Goal: Task Accomplishment & Management: Manage account settings

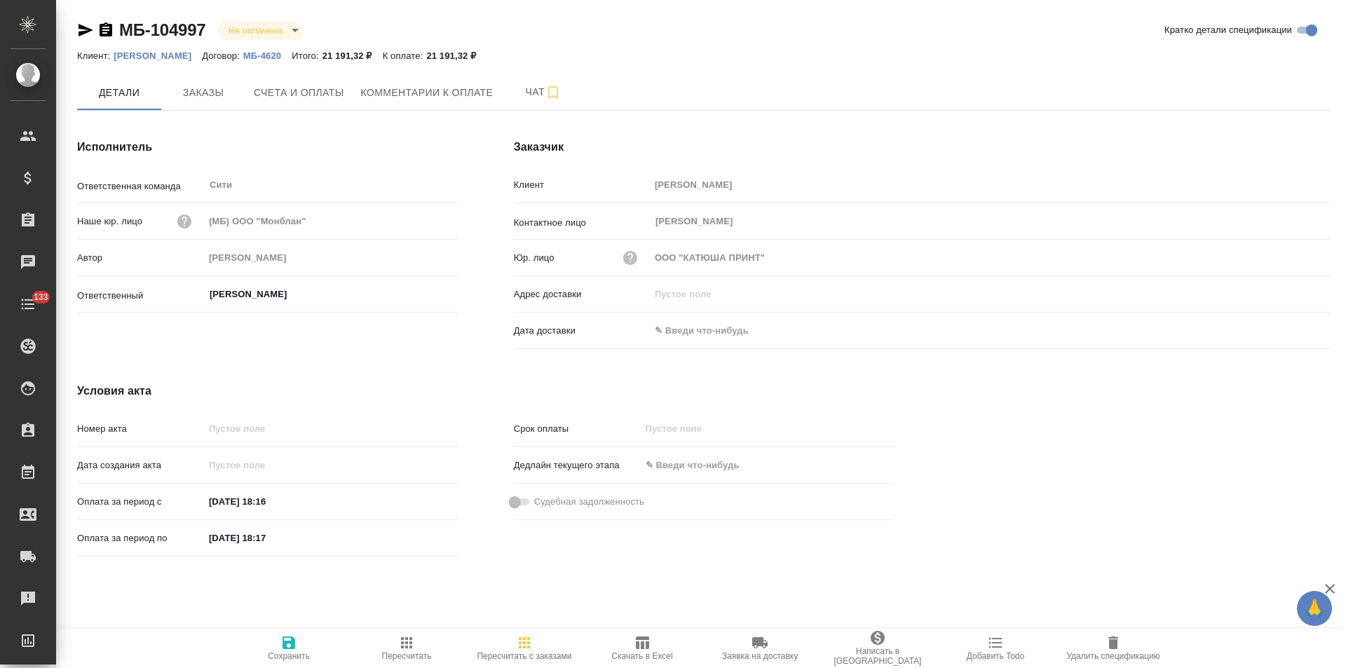
click at [262, 53] on p "МБ-4620" at bounding box center [267, 55] width 48 height 11
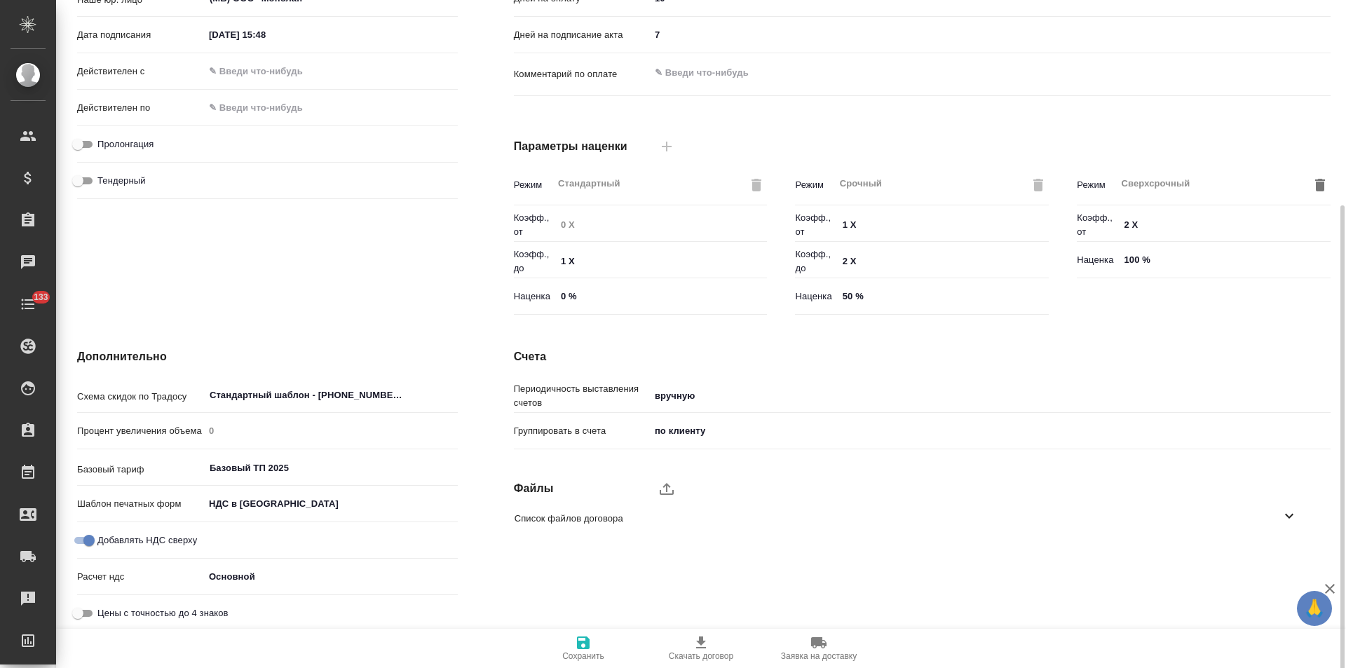
scroll to position [285, 0]
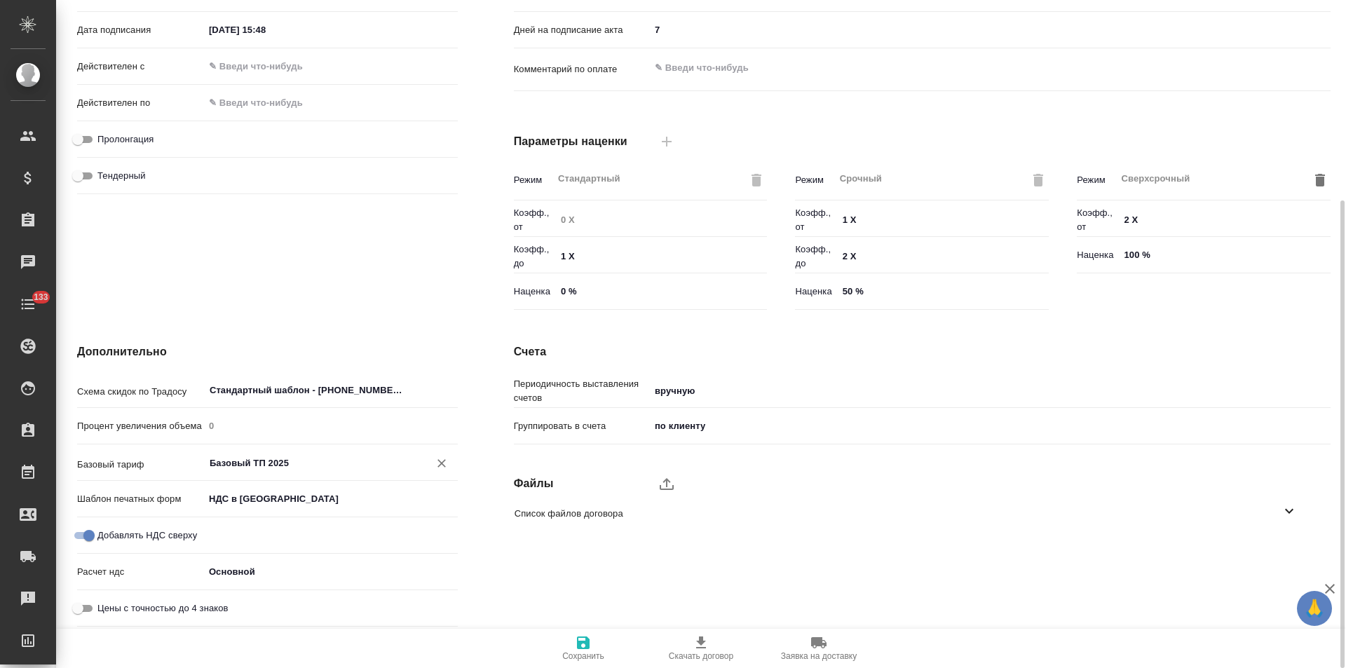
click at [298, 460] on input "Базовый ТП 2025" at bounding box center [307, 462] width 198 height 17
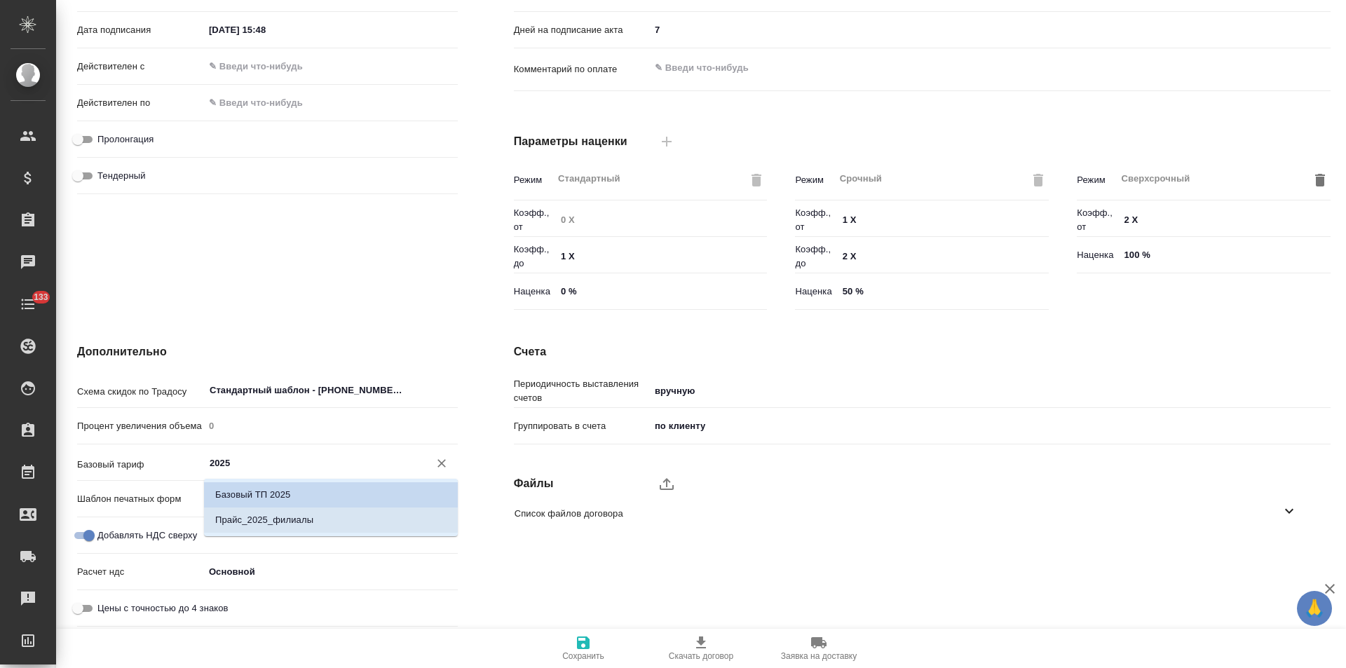
click at [311, 526] on p "Прайс_2025_филиалы" at bounding box center [264, 520] width 98 height 14
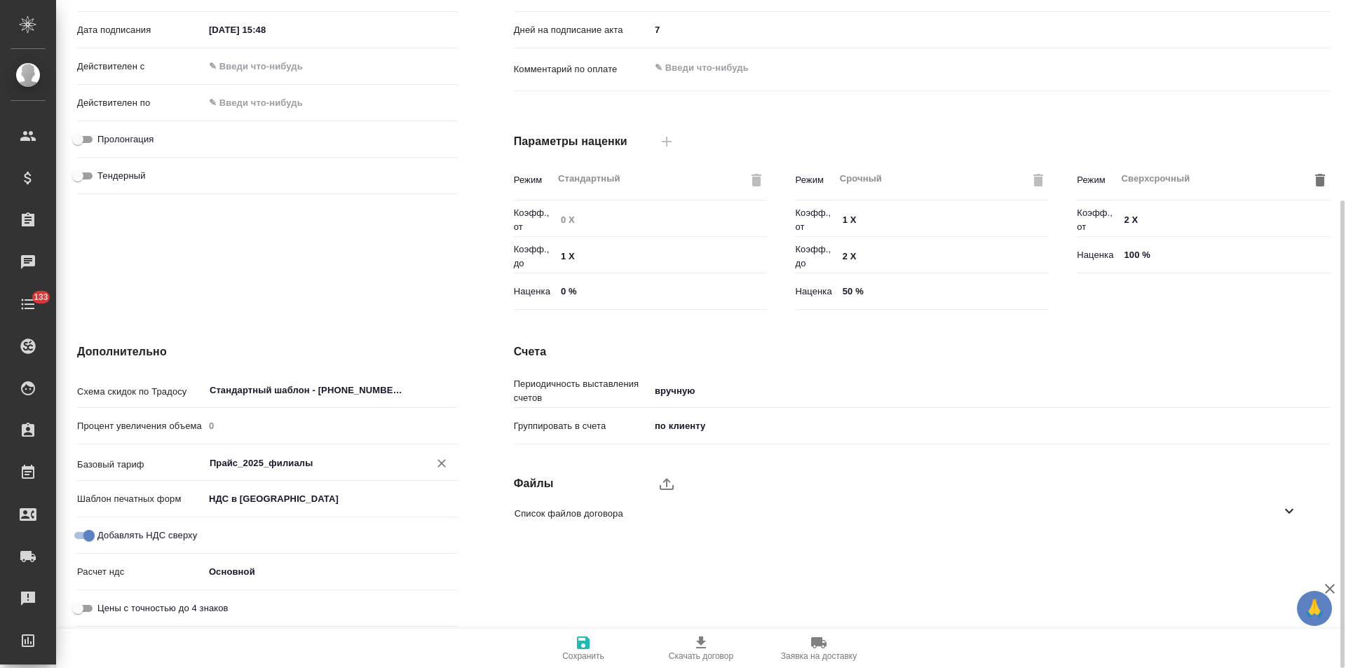
type input "Прайс_2025_филиалы"
click at [588, 645] on icon "button" at bounding box center [583, 643] width 13 height 13
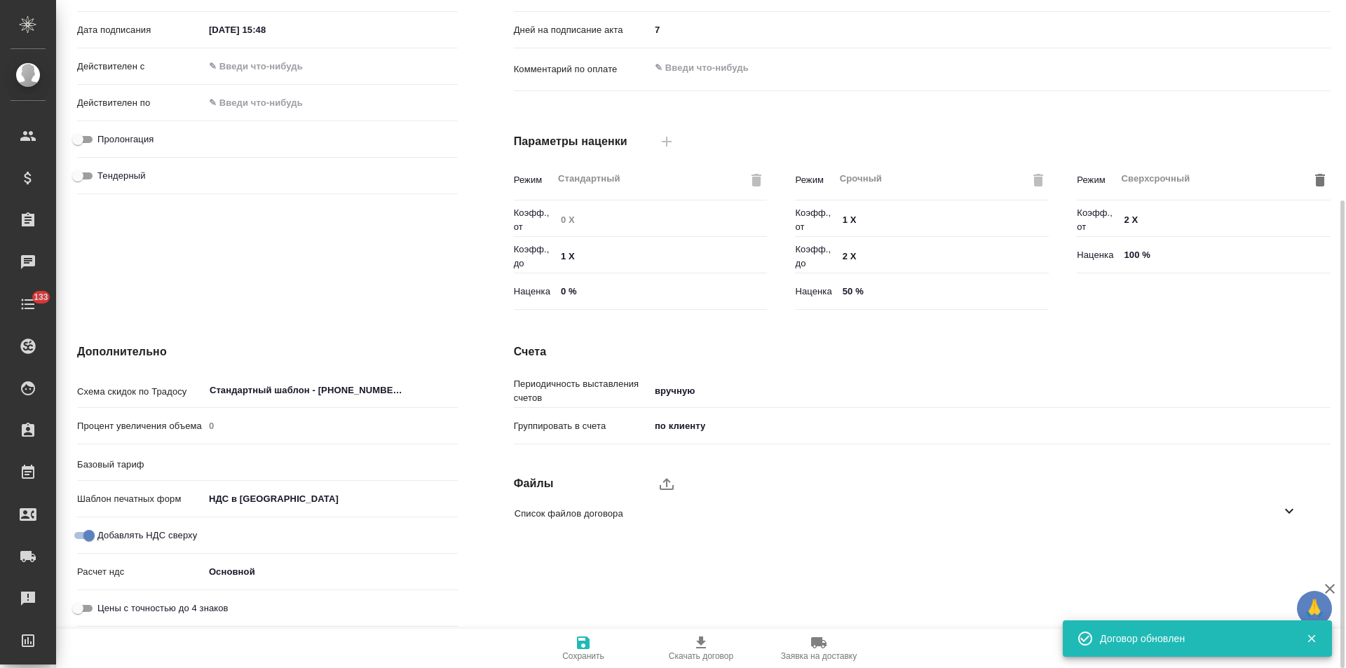
type input "Прайс_2025_филиалы"
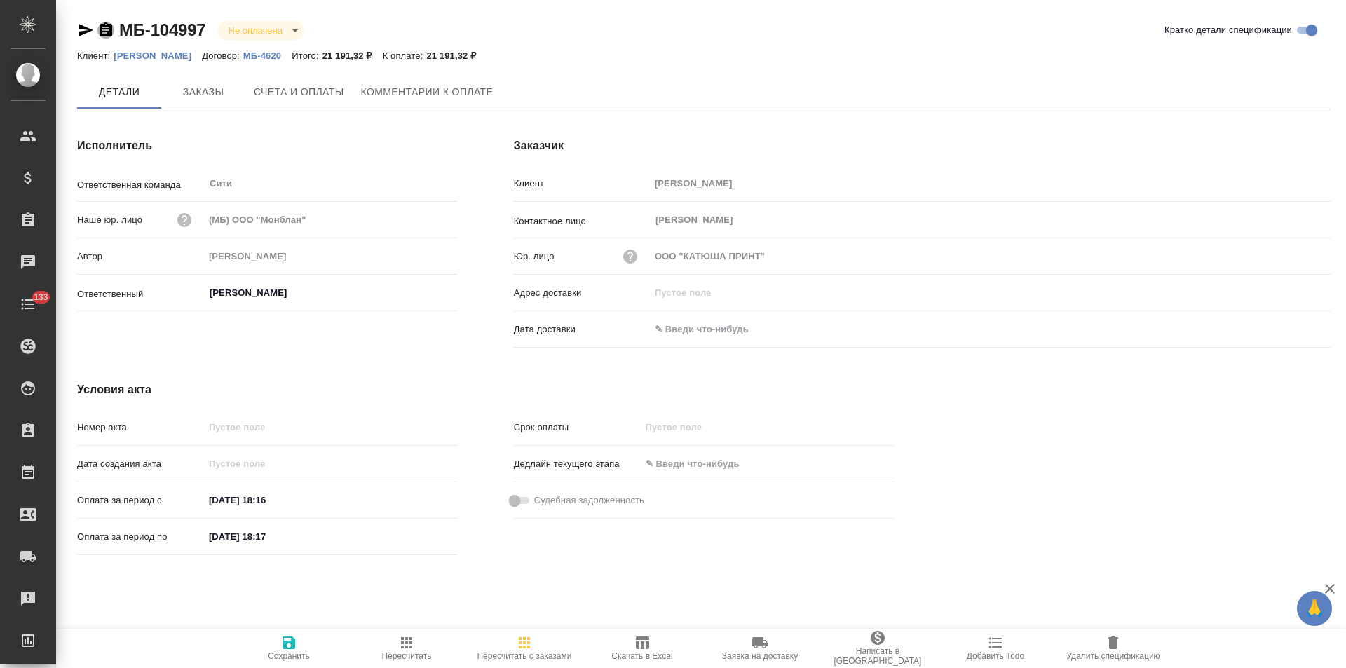
click at [103, 31] on icon "button" at bounding box center [106, 29] width 13 height 14
click at [641, 647] on icon "button" at bounding box center [642, 643] width 13 height 13
click at [325, 95] on span "Счета и оплаты" at bounding box center [299, 93] width 90 height 18
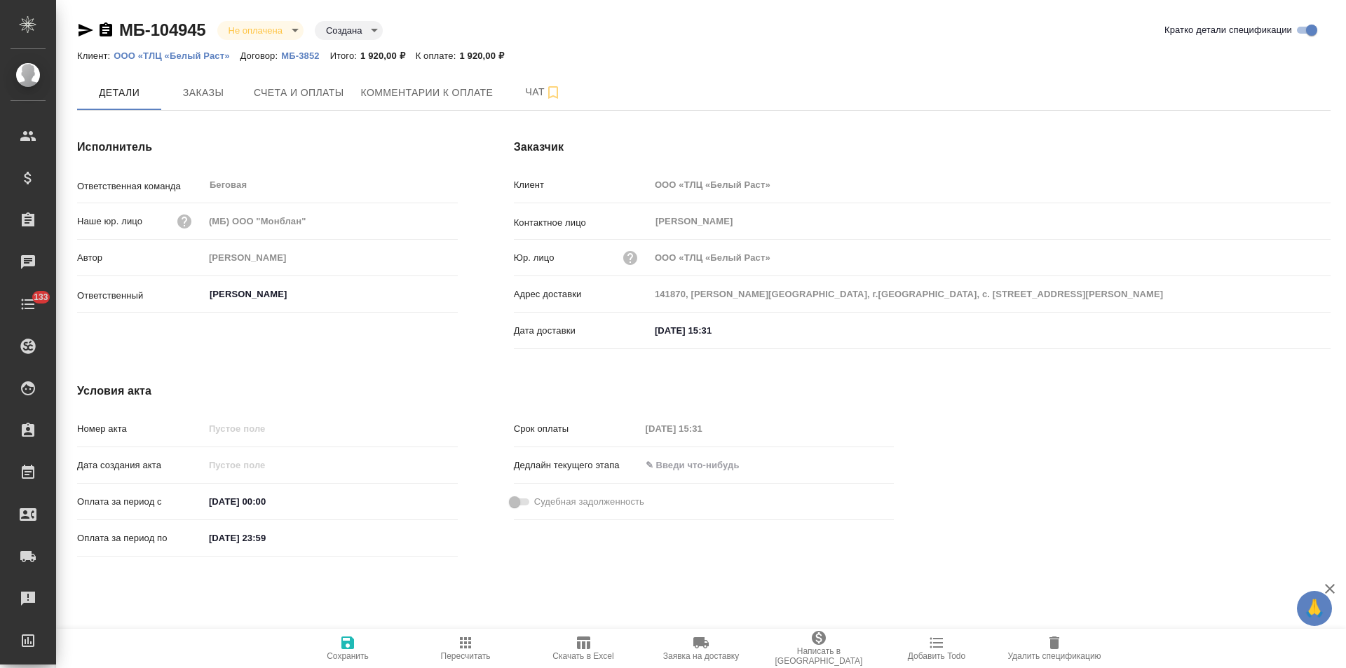
click at [107, 32] on icon "button" at bounding box center [106, 29] width 13 height 14
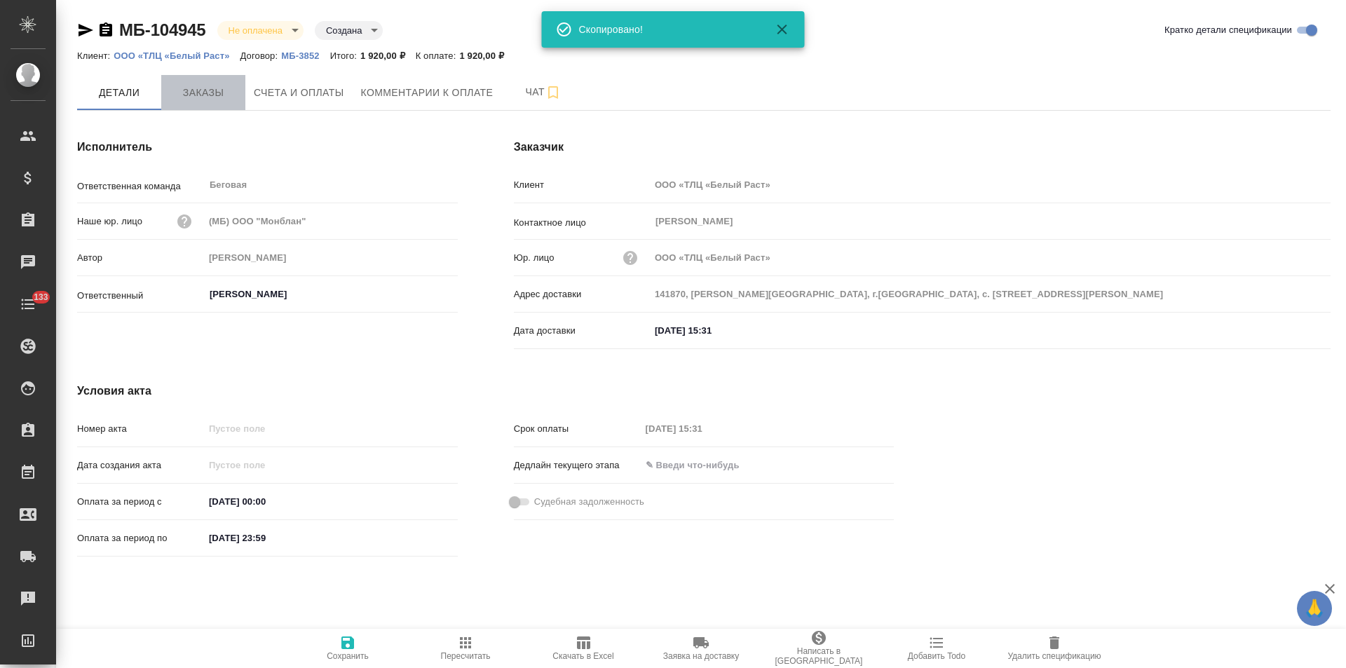
click at [206, 95] on span "Заказы" at bounding box center [203, 93] width 67 height 18
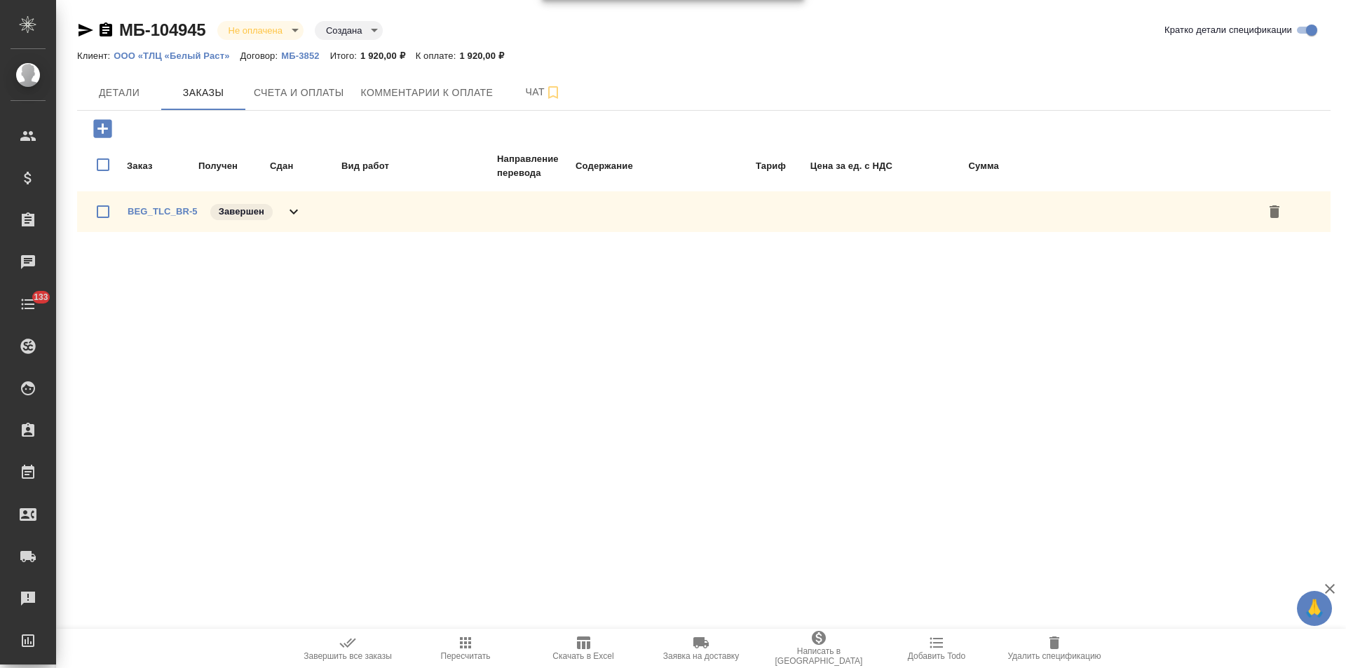
click at [297, 203] on icon at bounding box center [293, 211] width 17 height 17
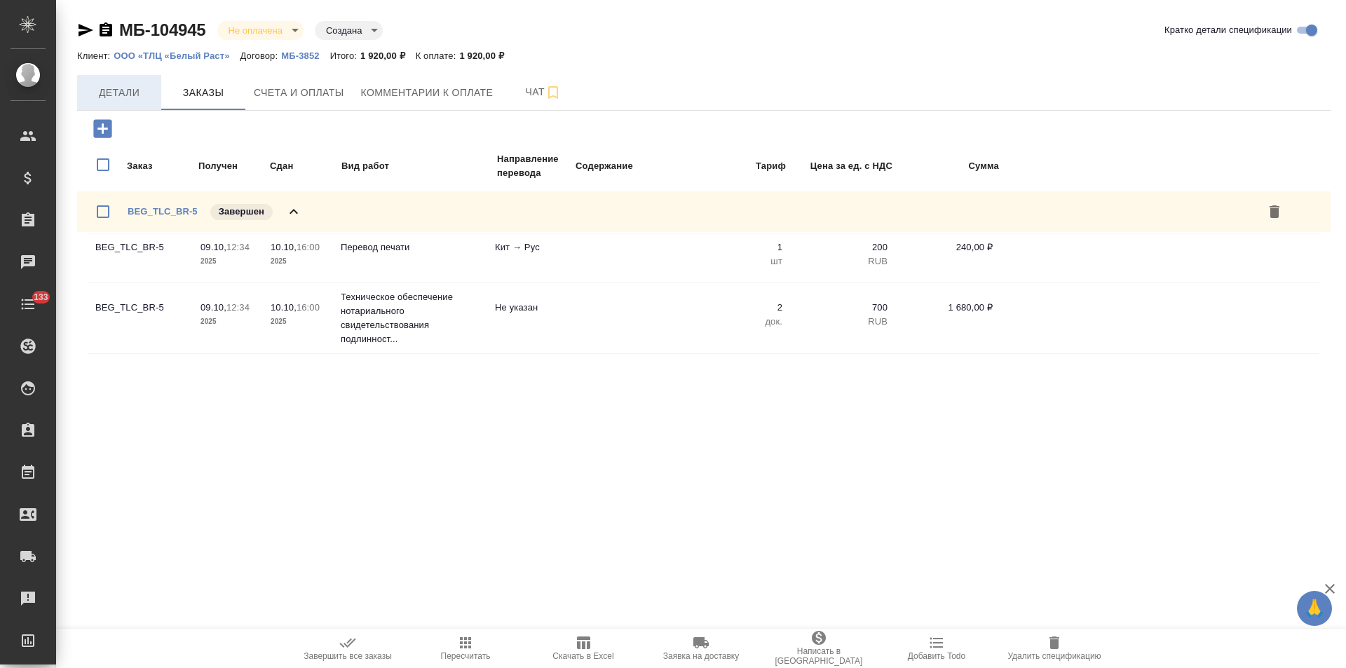
click at [130, 89] on span "Детали" at bounding box center [119, 93] width 67 height 18
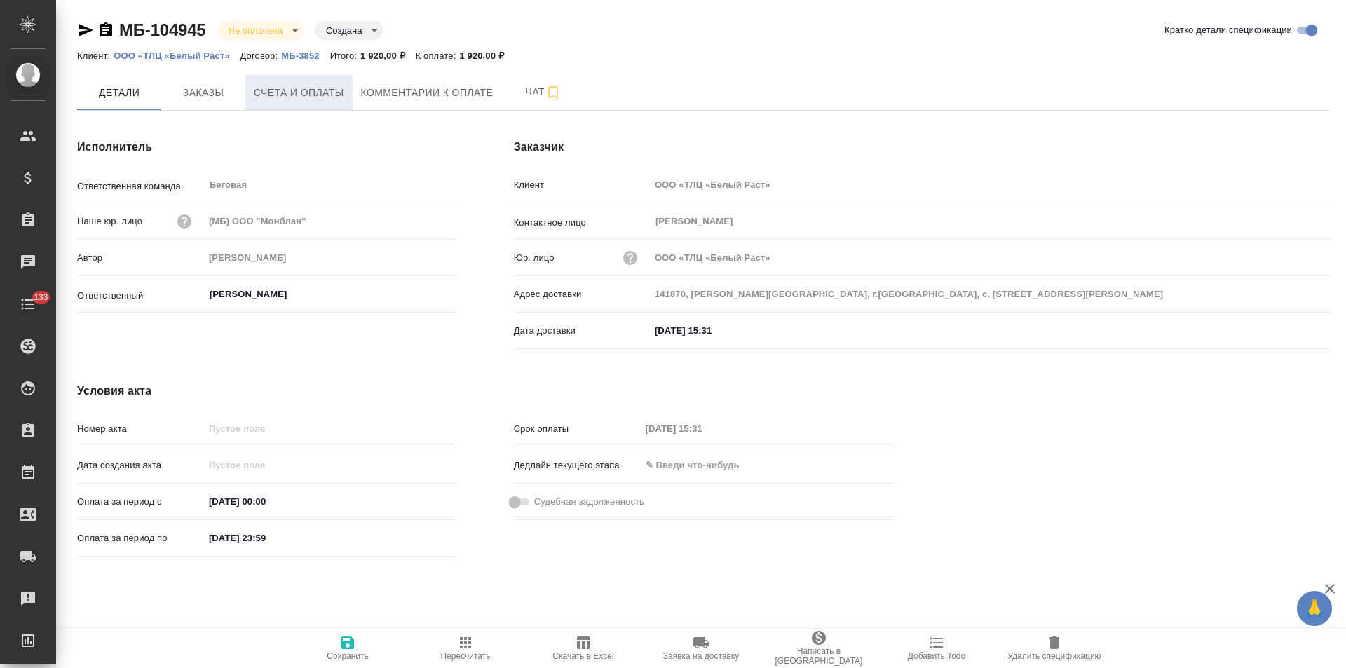
click at [315, 96] on span "Счета и оплаты" at bounding box center [299, 93] width 90 height 18
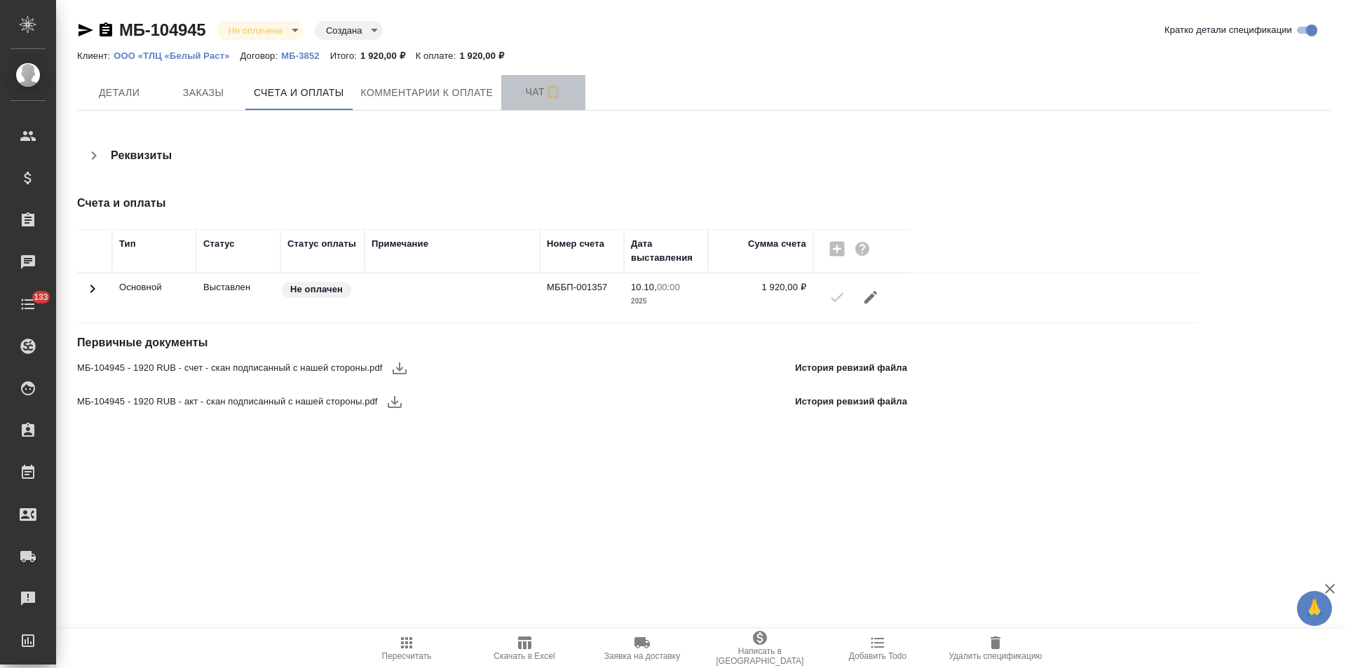
click at [513, 96] on span "Чат" at bounding box center [543, 92] width 67 height 18
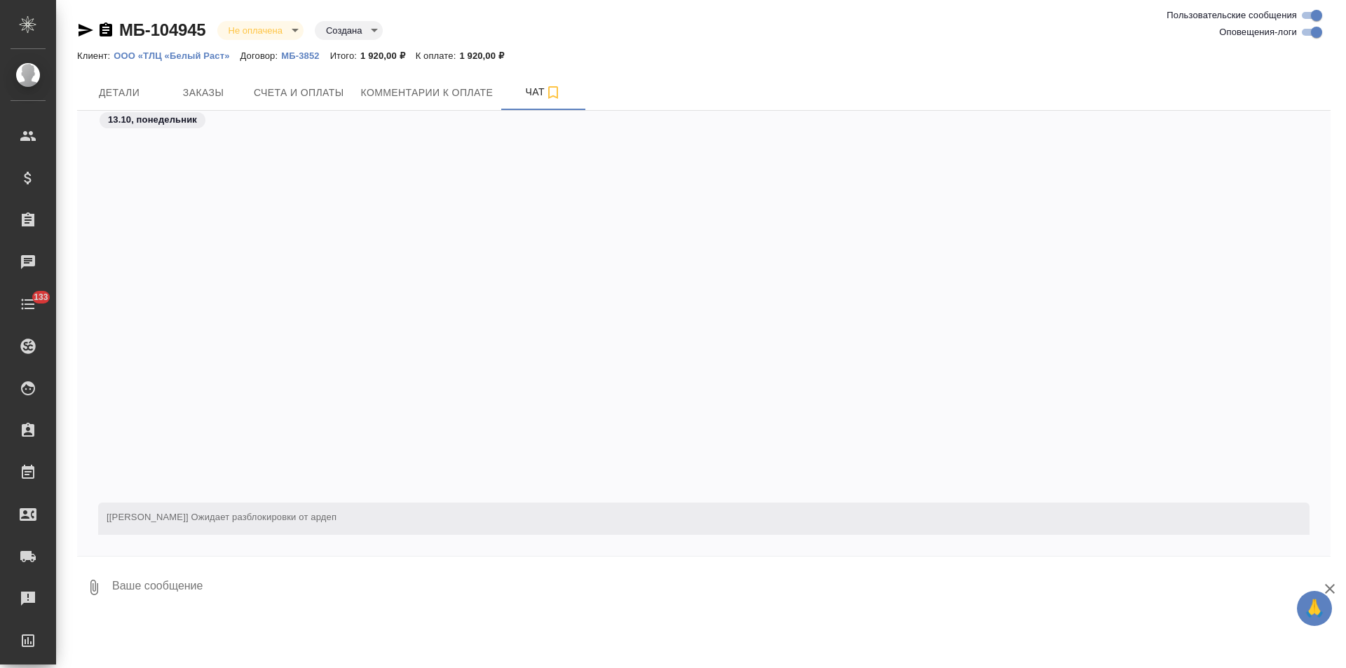
scroll to position [402, 0]
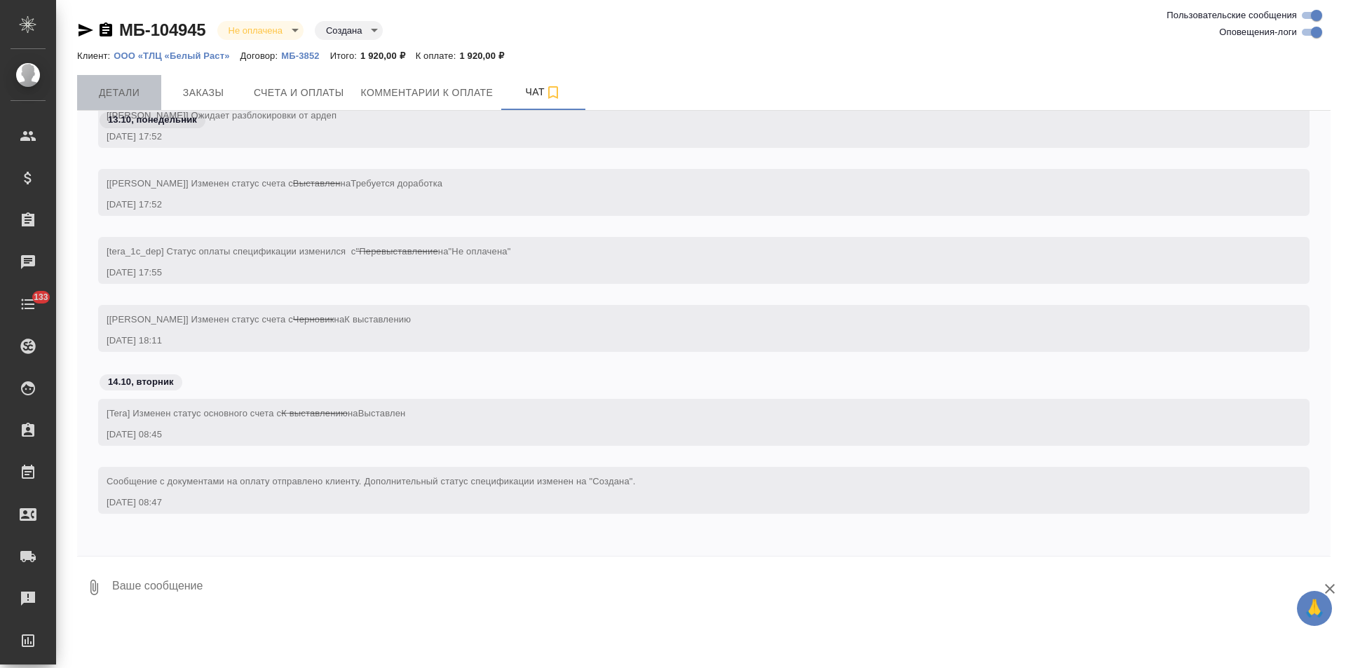
click at [120, 90] on span "Детали" at bounding box center [119, 93] width 67 height 18
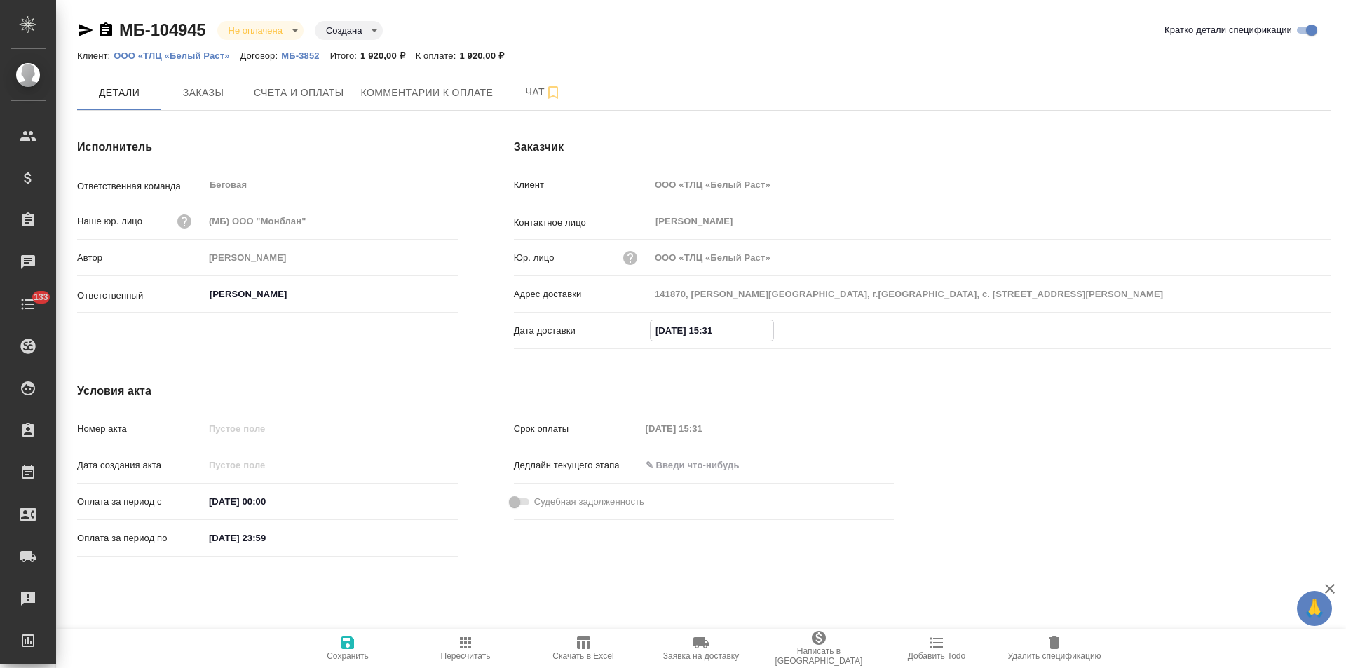
click at [664, 330] on input "10.10.2025 15:31" at bounding box center [712, 330] width 123 height 20
drag, startPoint x: 734, startPoint y: 330, endPoint x: 707, endPoint y: 332, distance: 27.4
click at [707, 332] on input "14.10.2025 15:31" at bounding box center [712, 330] width 123 height 20
type input "14.10.2025 08:47"
click at [466, 375] on div "Условия акта Номер акта Дата создания акта Оплата за период с 09.10.2025 00:00 …" at bounding box center [485, 473] width 873 height 236
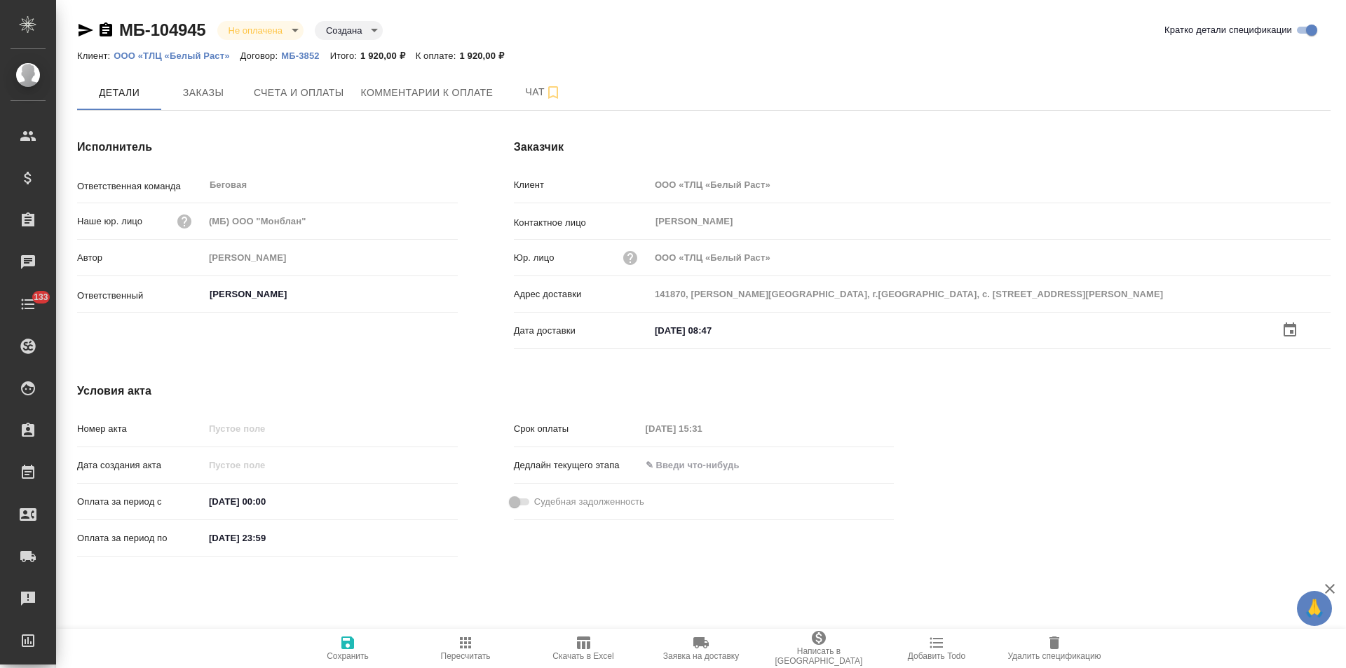
click at [352, 648] on icon "button" at bounding box center [347, 643] width 13 height 13
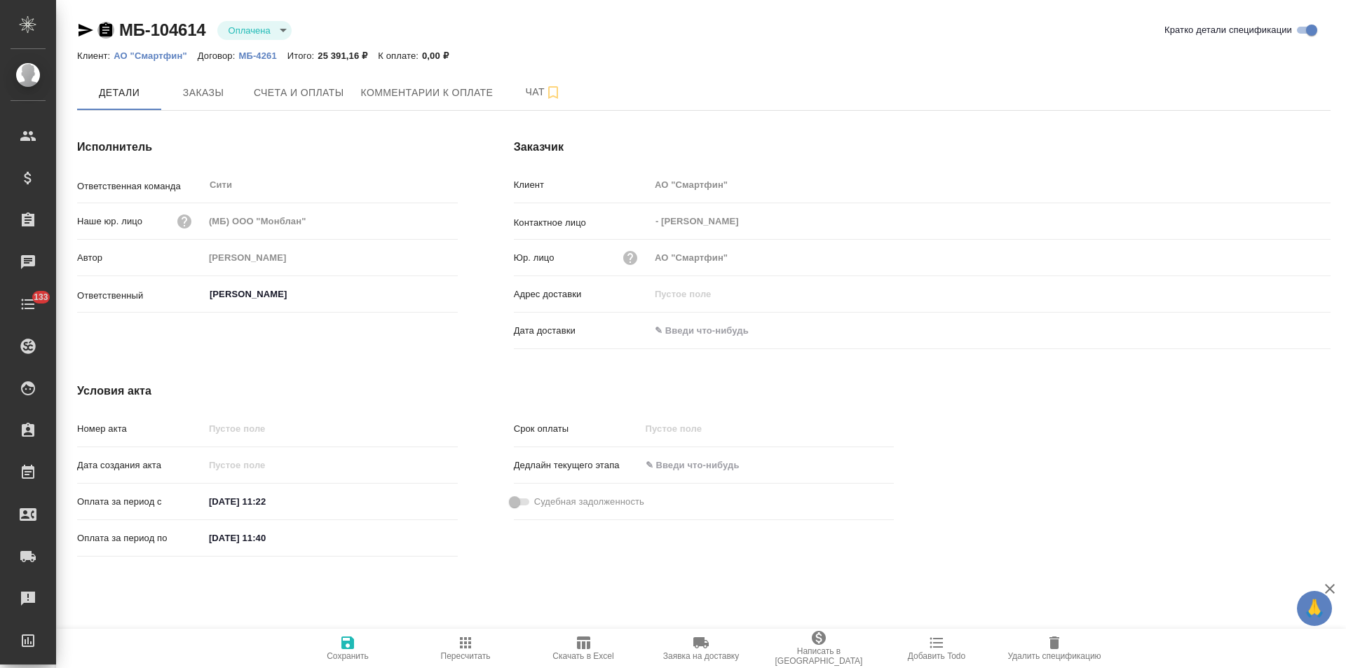
click at [109, 34] on icon "button" at bounding box center [106, 29] width 13 height 14
click at [207, 94] on span "Заказы" at bounding box center [203, 93] width 67 height 18
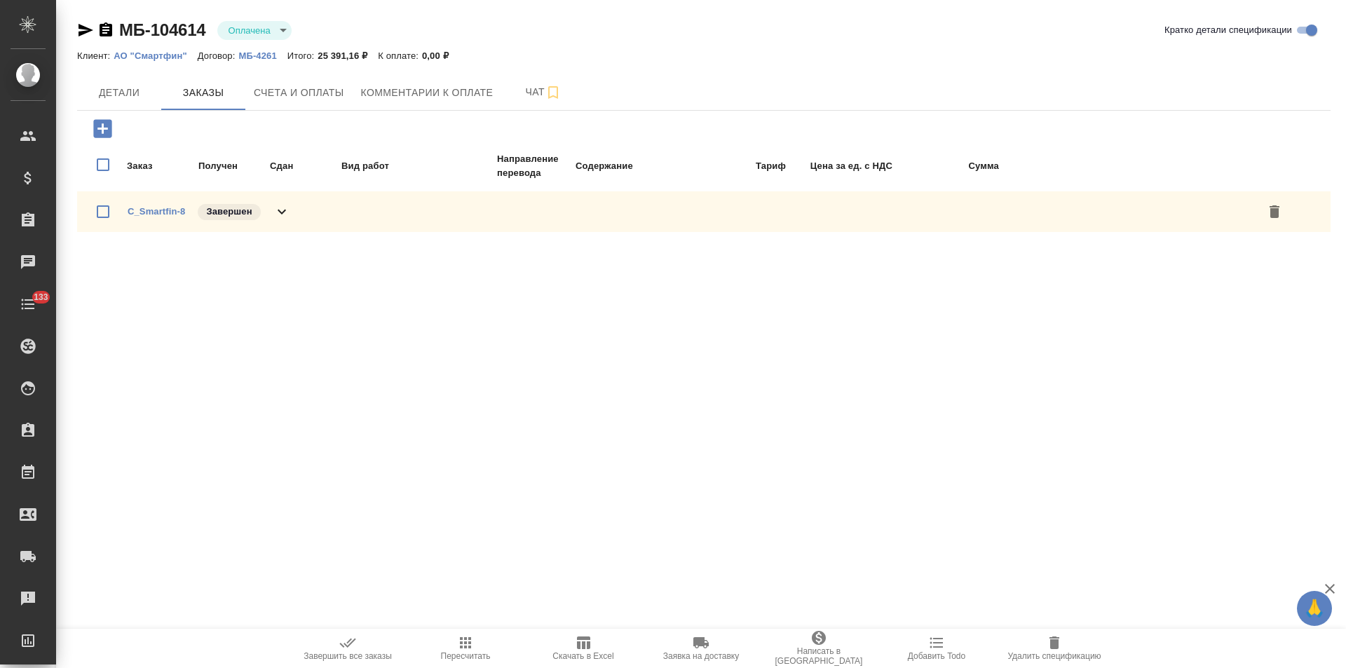
click at [280, 215] on icon at bounding box center [281, 211] width 17 height 17
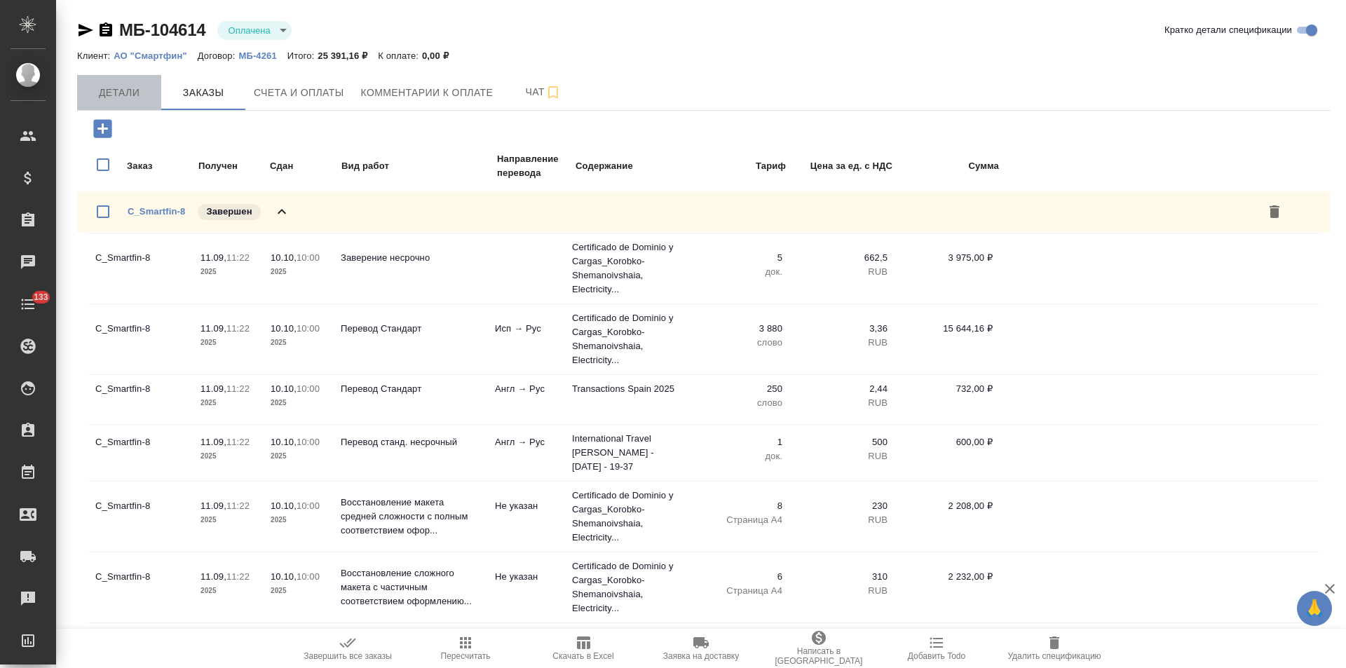
click at [114, 100] on span "Детали" at bounding box center [119, 93] width 67 height 18
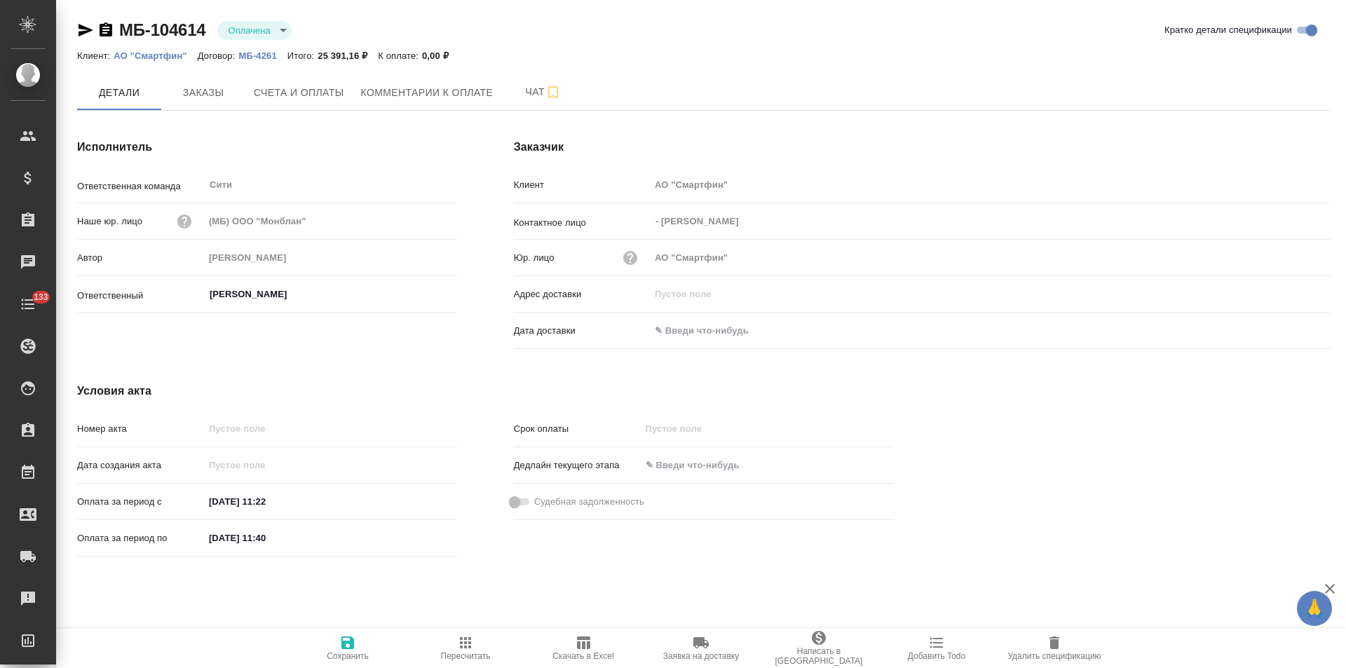
click at [229, 536] on input "[DATE] 11:40" at bounding box center [265, 538] width 123 height 20
type input "[DATE] 11:40"
click at [355, 652] on span "Сохранить" at bounding box center [348, 656] width 42 height 10
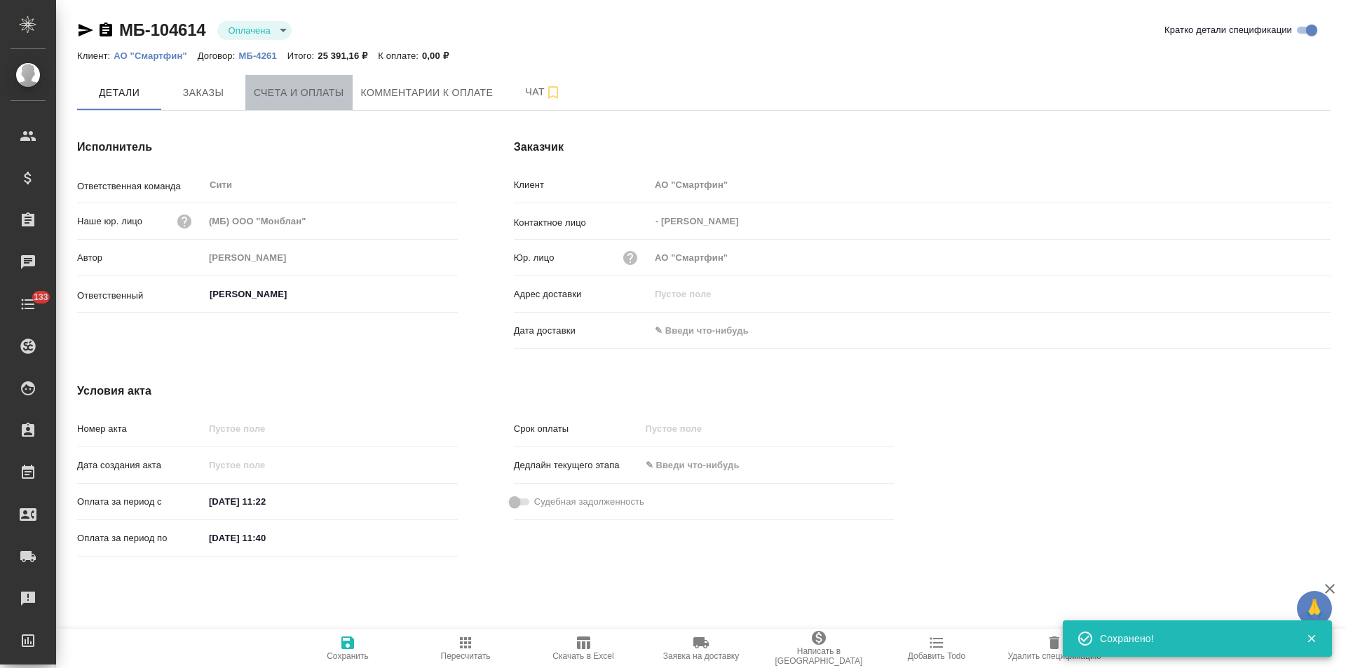
click at [311, 102] on button "Счета и оплаты" at bounding box center [298, 92] width 107 height 35
